Goal: Transaction & Acquisition: Purchase product/service

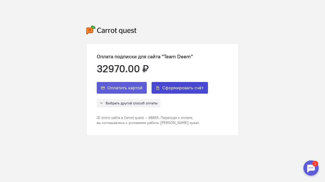
click at [176, 90] on span "Сформировать счёт" at bounding box center [182, 88] width 41 height 6
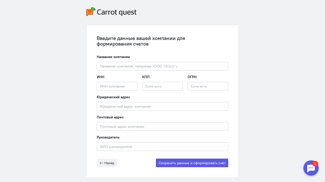
scroll to position [18, 0]
click at [310, 165] on div at bounding box center [311, 167] width 15 height 15
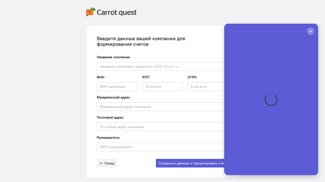
scroll to position [0, 0]
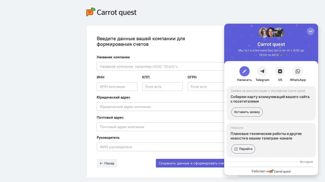
click at [247, 71] on span "button" at bounding box center [244, 71] width 5 height 5
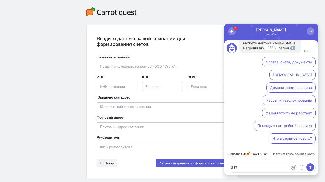
drag, startPoint x: 253, startPoint y: 164, endPoint x: 222, endPoint y: 166, distance: 30.5
click html "1 [PERSON_NAME] онлайн Работает на Политика конфиденциальности Оплата, счета, д…"
type textarea "l"
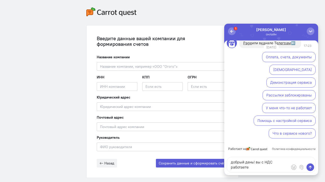
type textarea "добрый день! вы с [GEOGRAPHIC_DATA] работаете?"
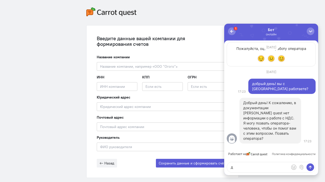
type textarea "да"
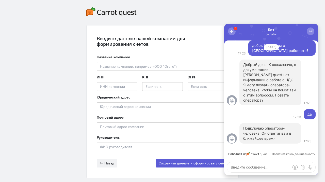
click at [287, 139] on div "Подключаю оператора-человека. Он ответит вам в ближайшее время." at bounding box center [270, 132] width 54 height 15
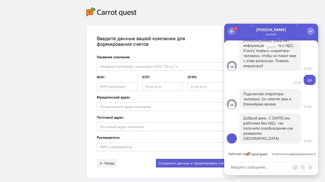
scroll to position [38, 0]
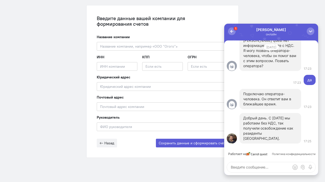
click at [250, 166] on textarea at bounding box center [271, 167] width 88 height 10
type textarea "ясно, спасибо"
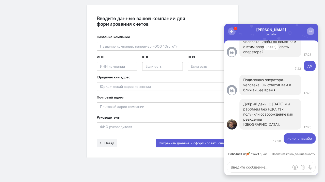
click at [309, 30] on div "button" at bounding box center [310, 31] width 5 height 5
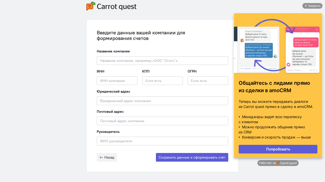
scroll to position [0, 0]
click at [309, 6] on div "Закрыть" at bounding box center [314, 6] width 13 height 6
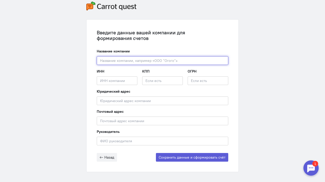
click at [156, 59] on input "text" at bounding box center [163, 60] width 132 height 9
paste input "ООО "ИЗИ ФУЛ""
type input "ООО "ИЗИ ФУЛ""
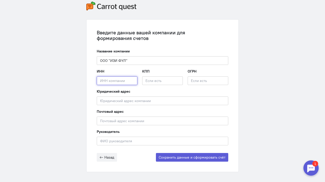
click at [119, 80] on input "text" at bounding box center [117, 80] width 41 height 9
paste input "9719078718"
type input "9719078718"
click at [153, 82] on input "text" at bounding box center [162, 80] width 41 height 9
paste input "771901001"
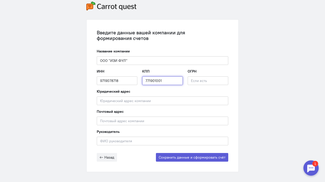
type input "771901001"
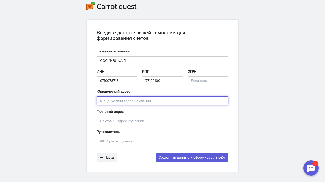
click at [142, 100] on input "text" at bounding box center [163, 100] width 132 height 9
